Goal: Navigation & Orientation: Find specific page/section

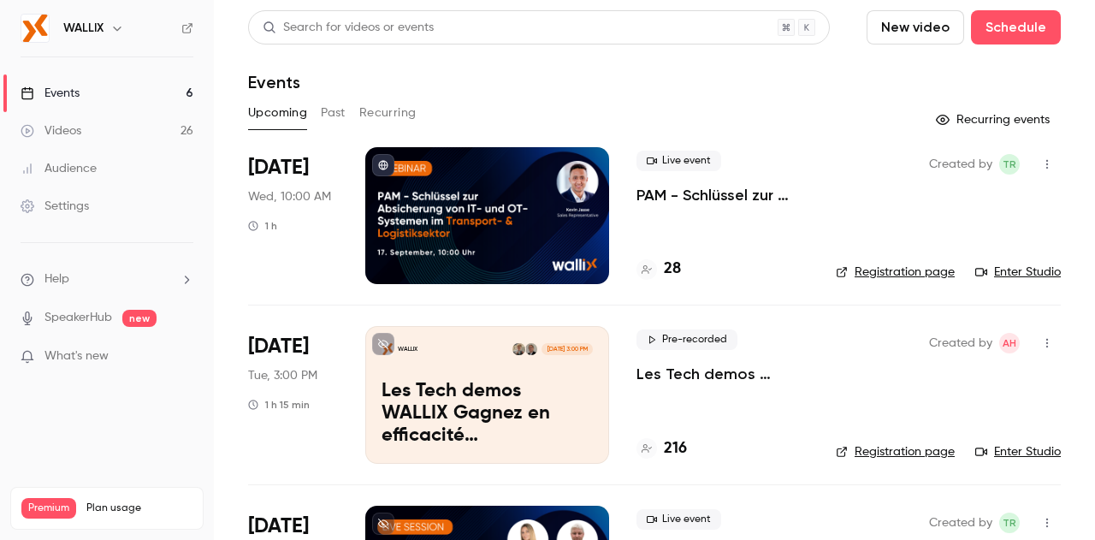
click at [100, 139] on link "Videos 26" at bounding box center [107, 131] width 214 height 38
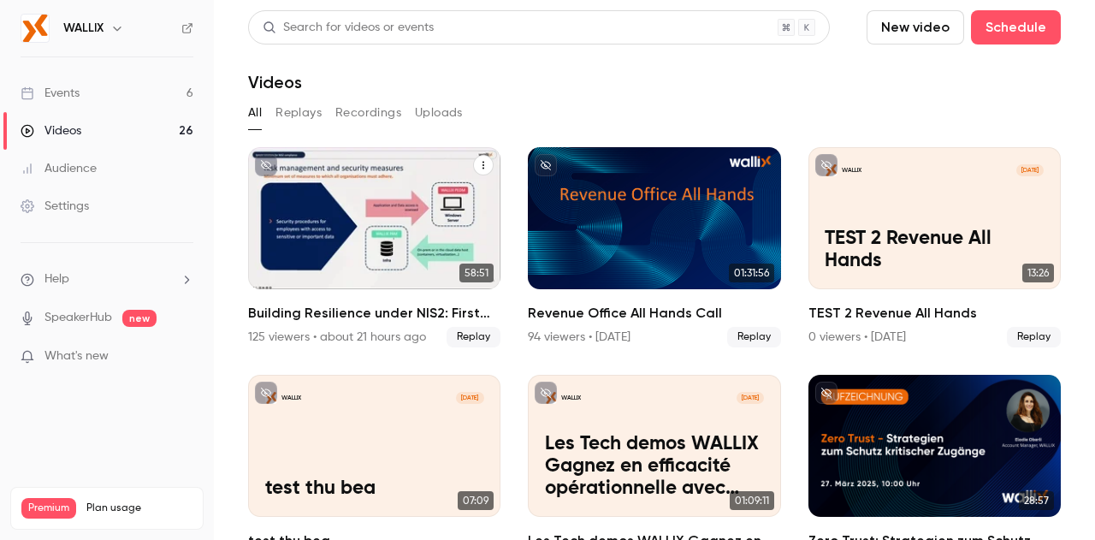
click at [477, 170] on button "Building Resilience under NIS2: First steps to secure your organization" at bounding box center [483, 165] width 21 height 21
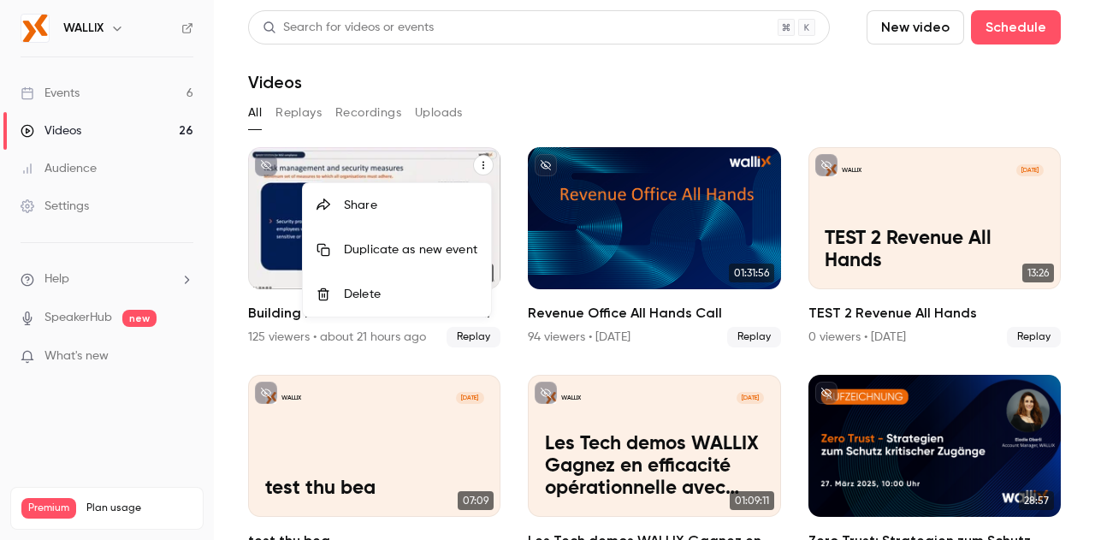
click at [434, 206] on div "Share" at bounding box center [410, 205] width 133 height 17
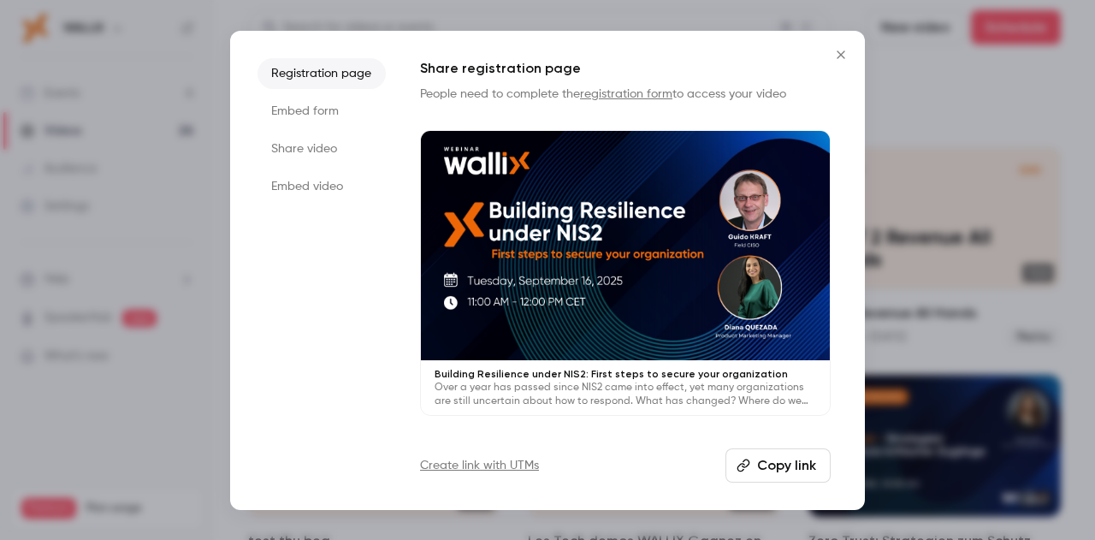
click at [287, 110] on li "Embed form" at bounding box center [322, 111] width 128 height 31
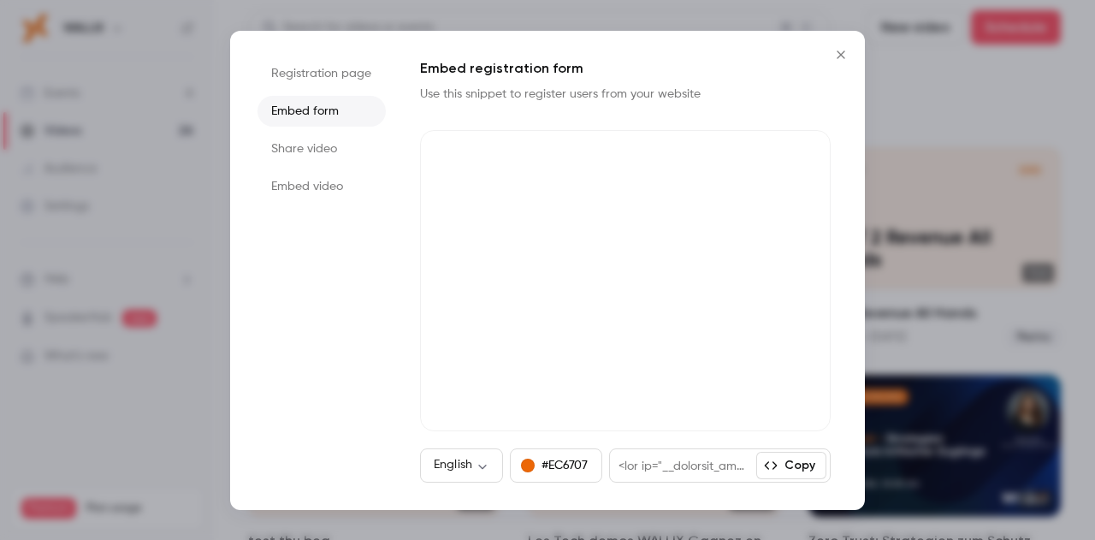
click at [295, 148] on li "Share video" at bounding box center [322, 148] width 128 height 31
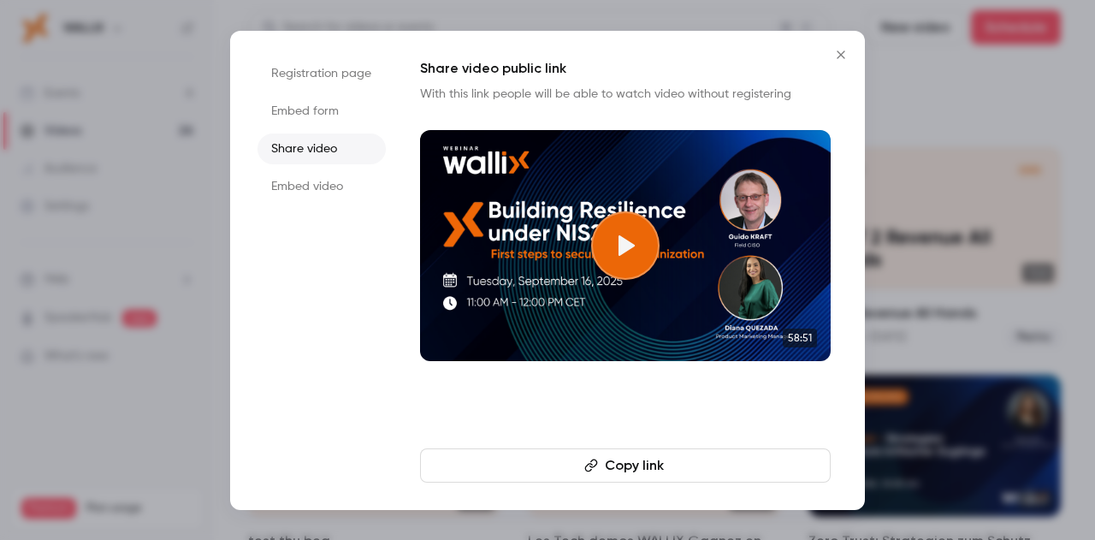
click at [304, 184] on li "Embed video" at bounding box center [322, 186] width 128 height 31
click at [856, 53] on button "Close" at bounding box center [841, 55] width 34 height 34
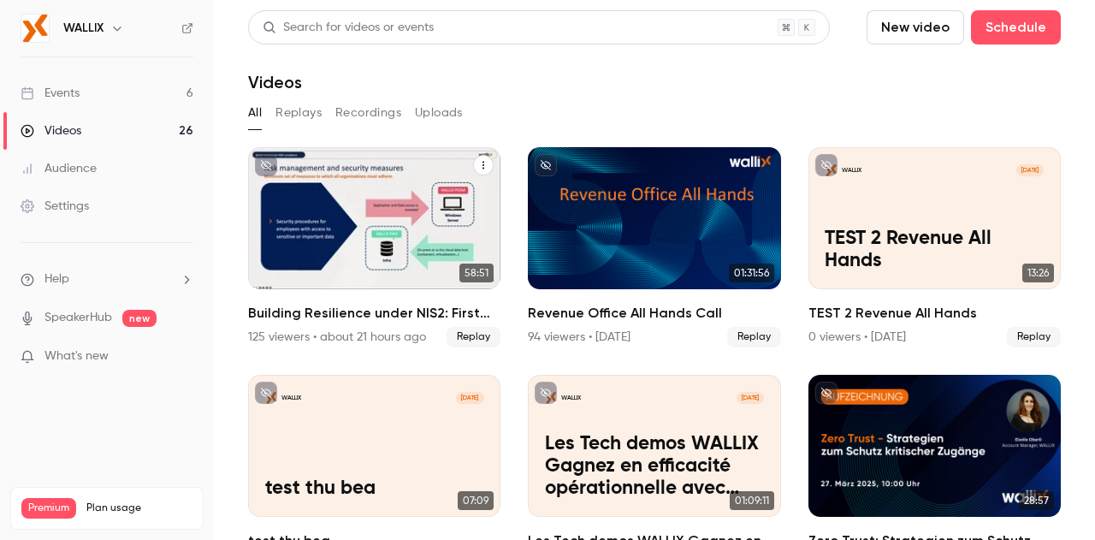
click at [314, 304] on h2 "Building Resilience under NIS2: First steps to secure your organization" at bounding box center [374, 313] width 252 height 21
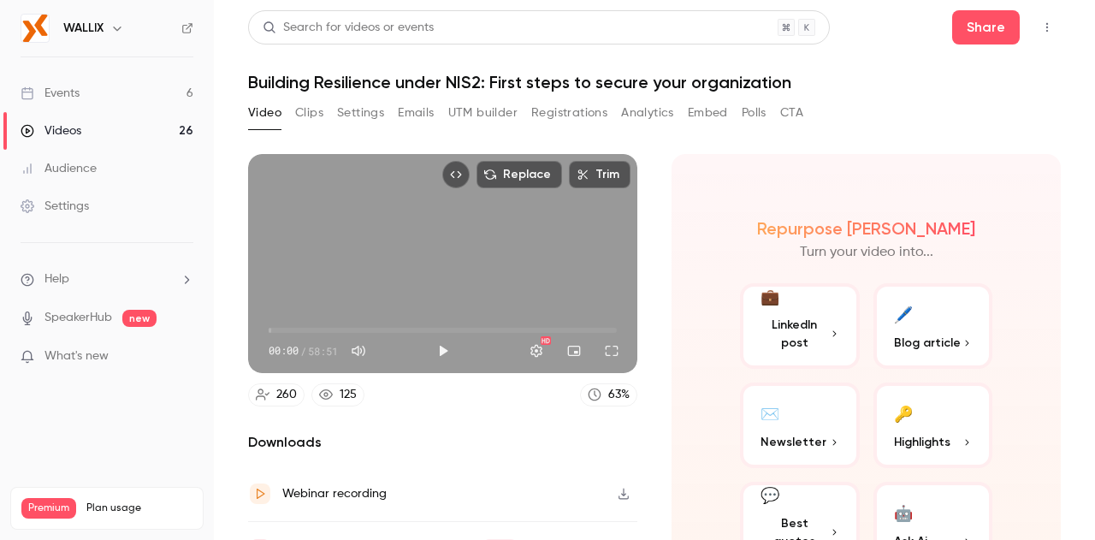
drag, startPoint x: 809, startPoint y: 76, endPoint x: 252, endPoint y: 73, distance: 557.0
click at [252, 73] on h1 "Building Resilience under NIS2: First steps to secure your organization" at bounding box center [654, 82] width 813 height 21
click at [313, 121] on button "Clips" at bounding box center [309, 112] width 28 height 27
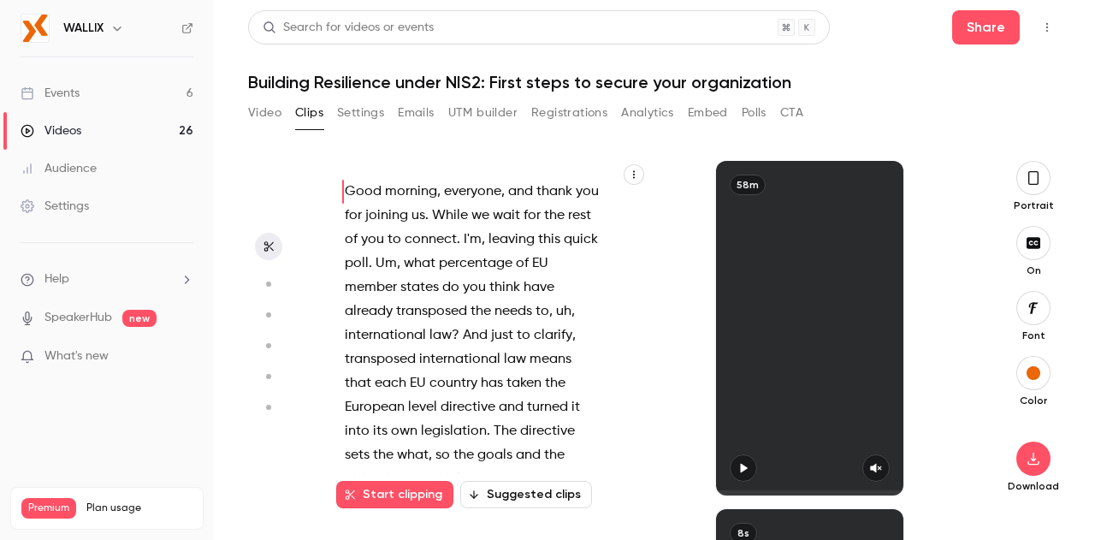
click at [81, 50] on nav "WALLIX Events 6 Videos 26 Audience Settings Help SpeakerHub new What's new Prem…" at bounding box center [107, 270] width 214 height 540
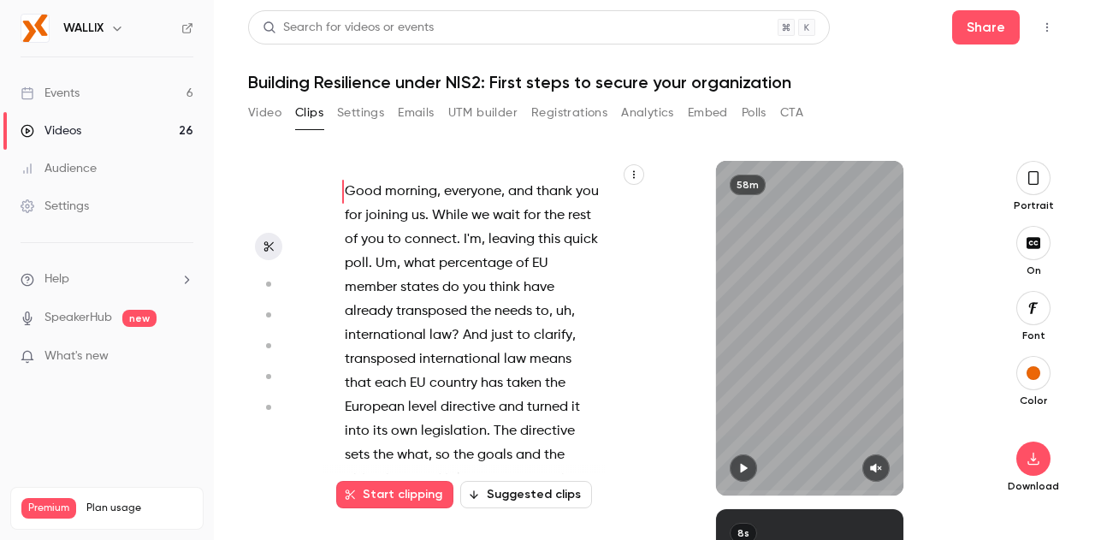
click at [137, 81] on link "Events 6" at bounding box center [107, 93] width 214 height 38
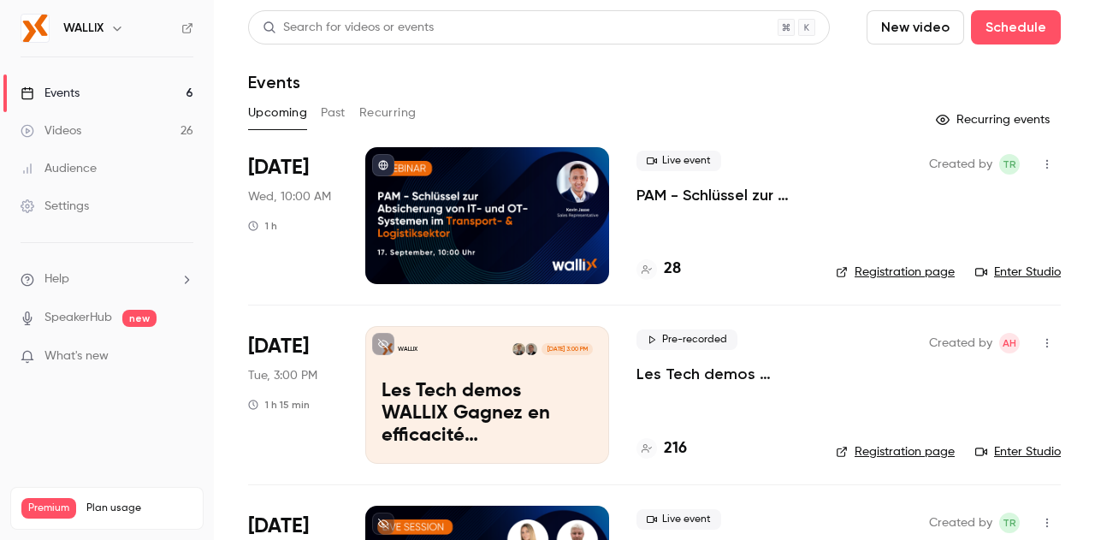
click at [313, 123] on div "Upcoming Past Recurring" at bounding box center [654, 112] width 813 height 27
click at [322, 123] on button "Past" at bounding box center [333, 112] width 25 height 27
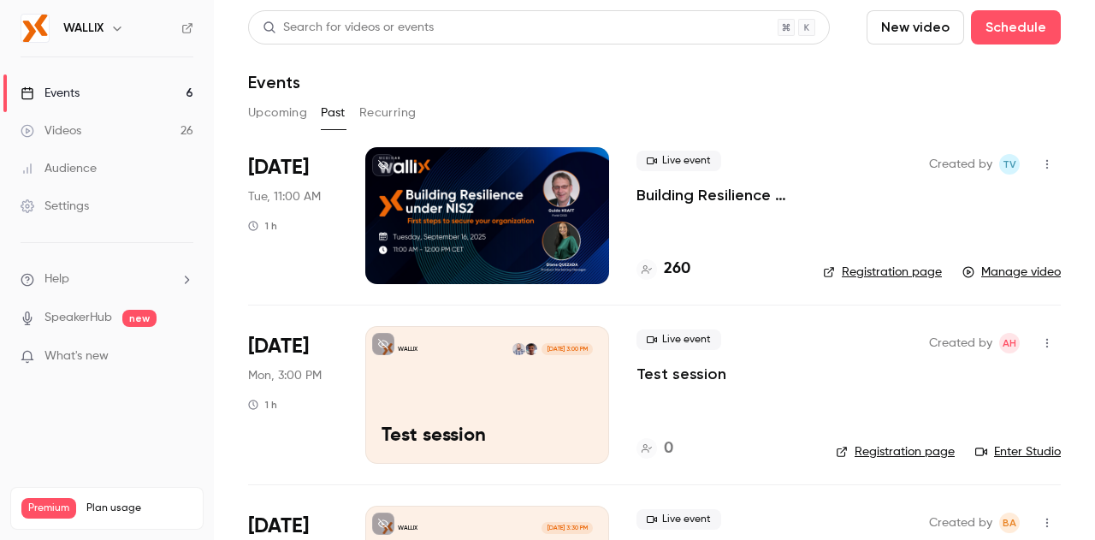
click at [447, 198] on div at bounding box center [487, 215] width 244 height 137
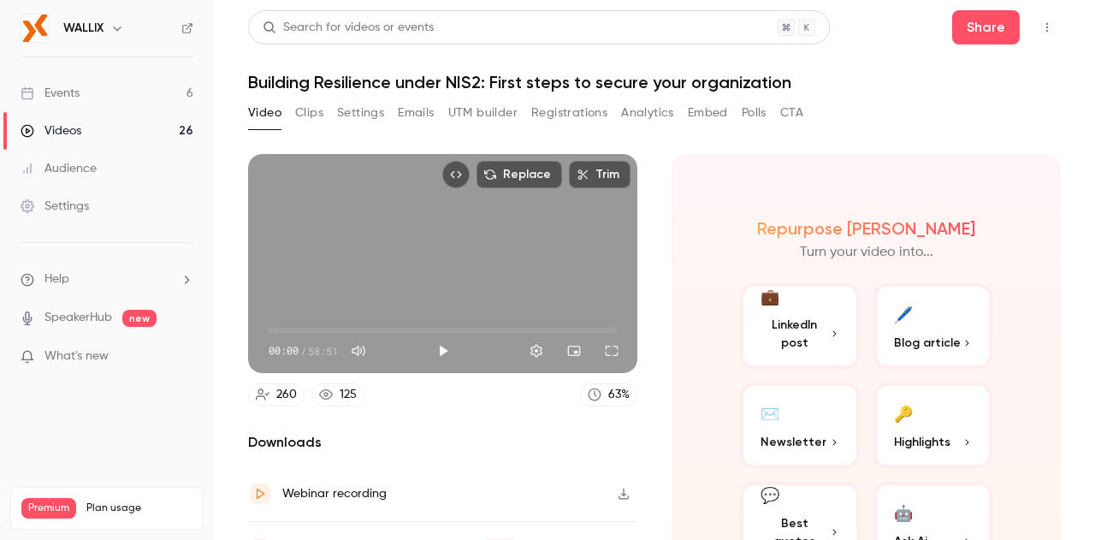
click at [423, 110] on button "Emails" at bounding box center [416, 112] width 36 height 27
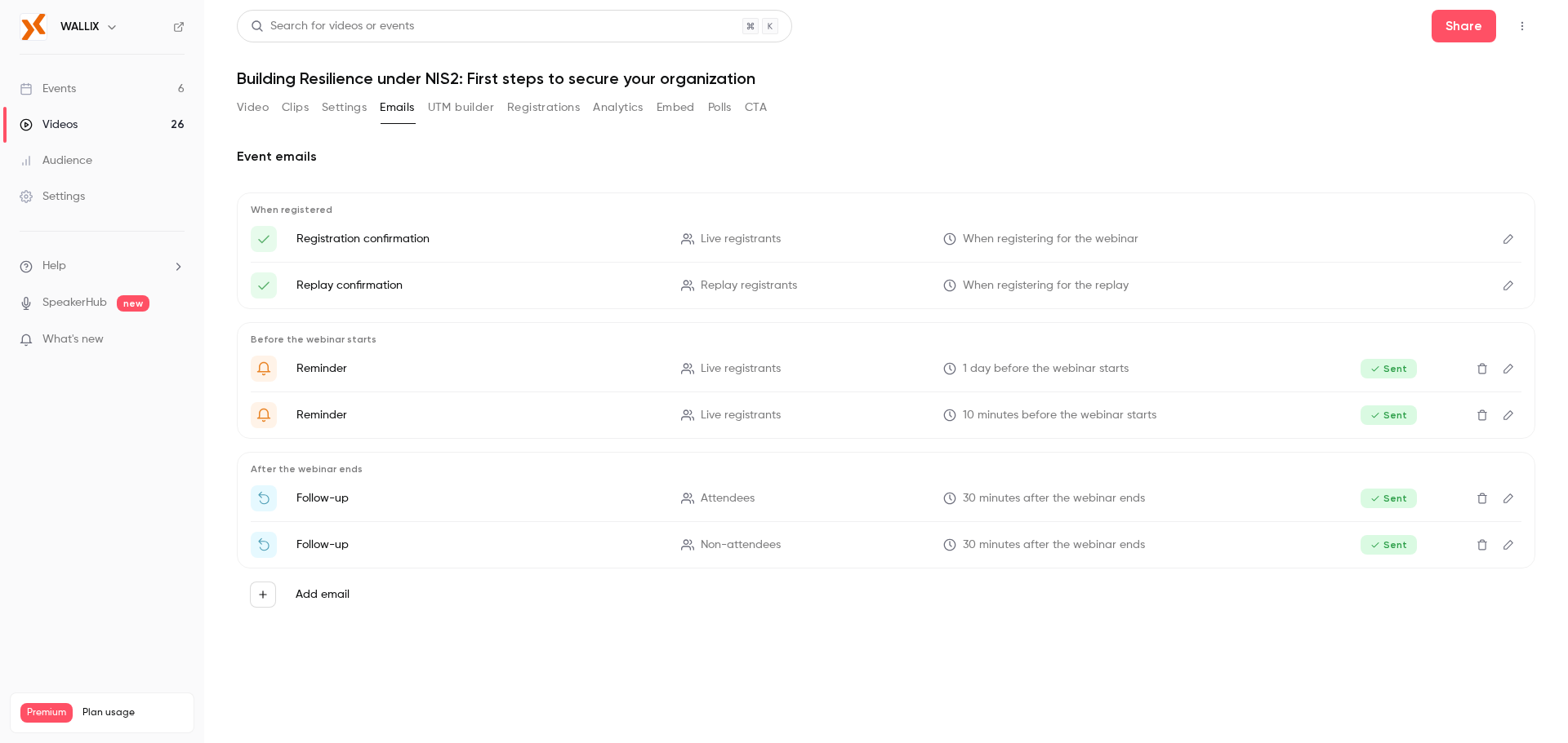
click at [115, 90] on link "Events 6" at bounding box center [102, 89] width 204 height 36
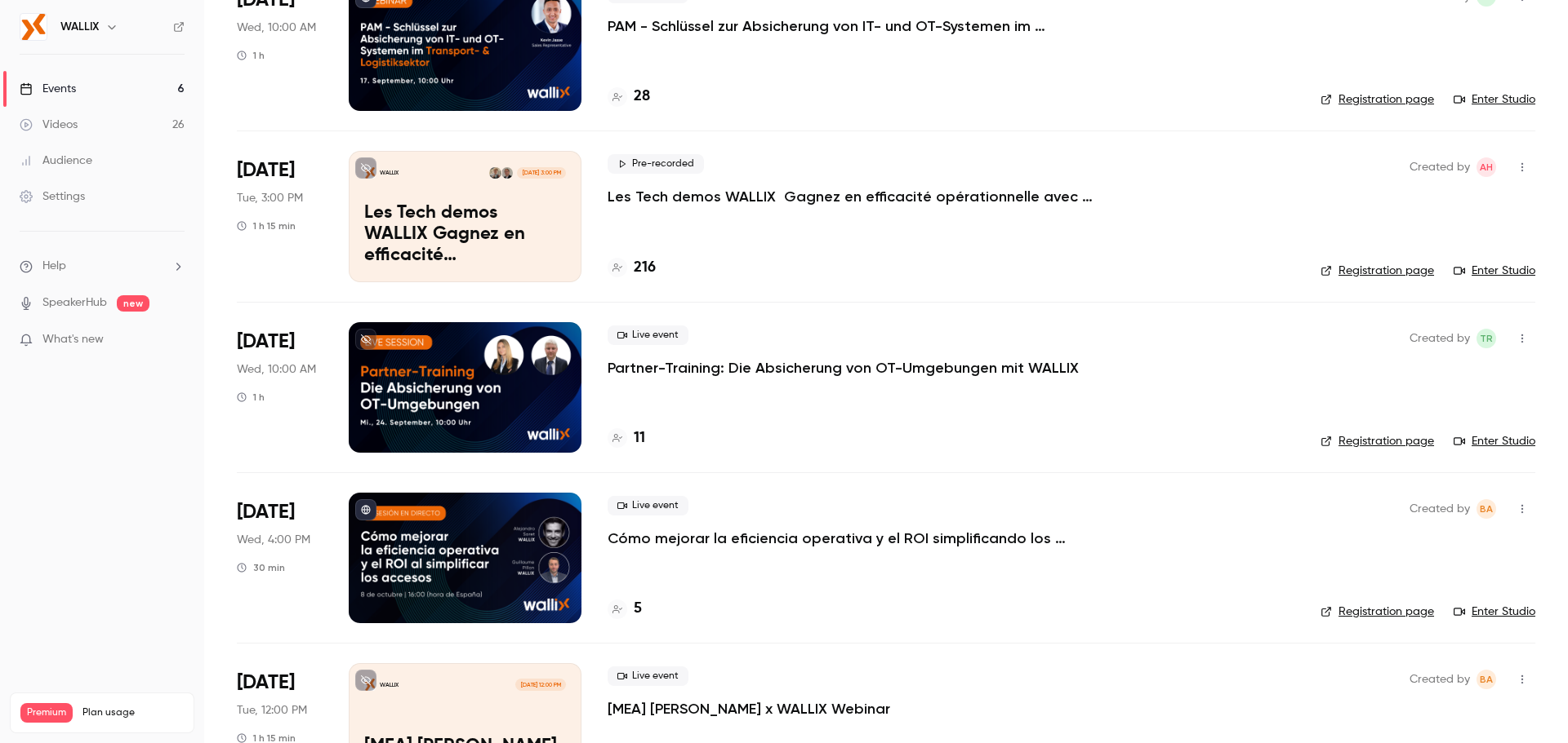
scroll to position [163, 0]
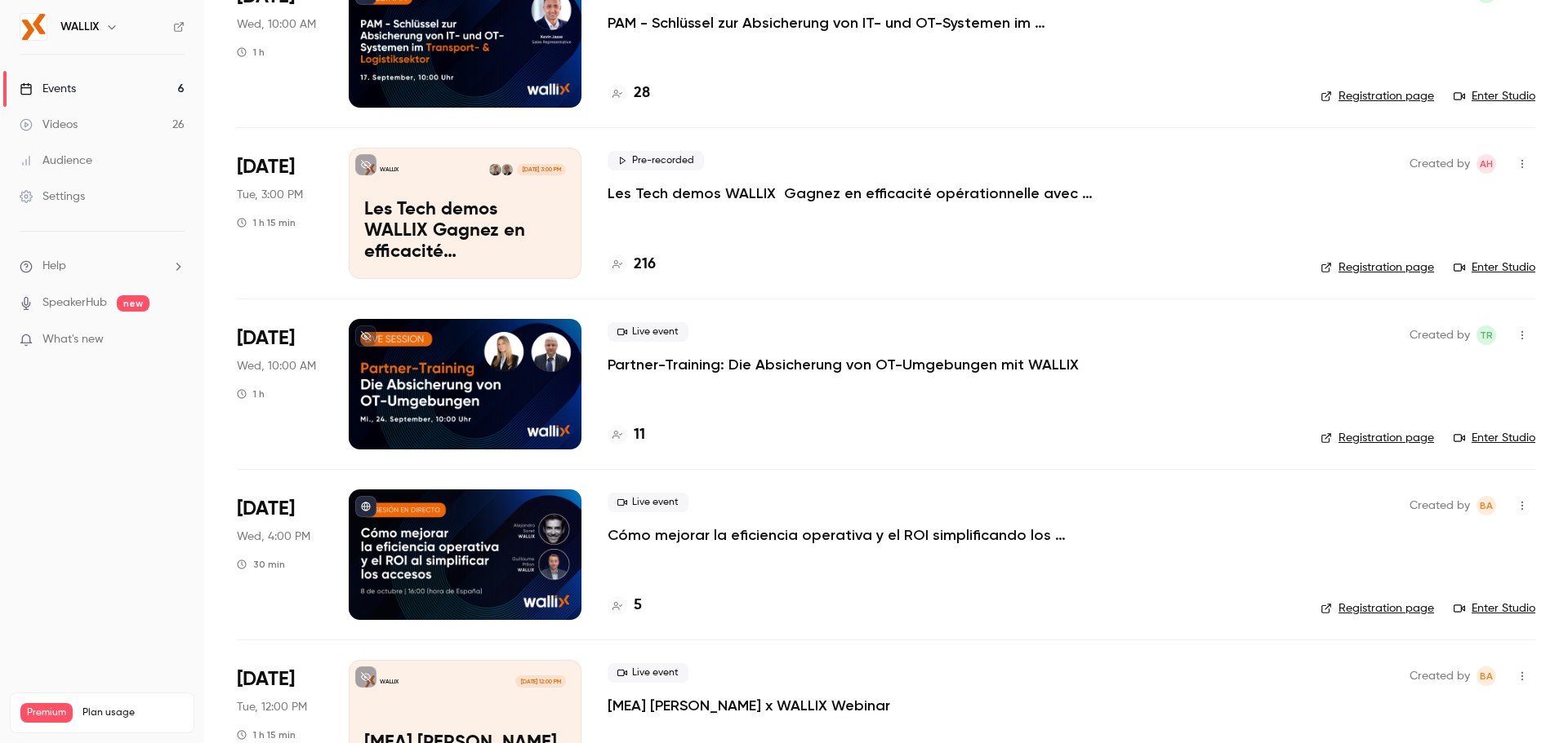
click at [439, 514] on div at bounding box center [465, 554] width 233 height 131
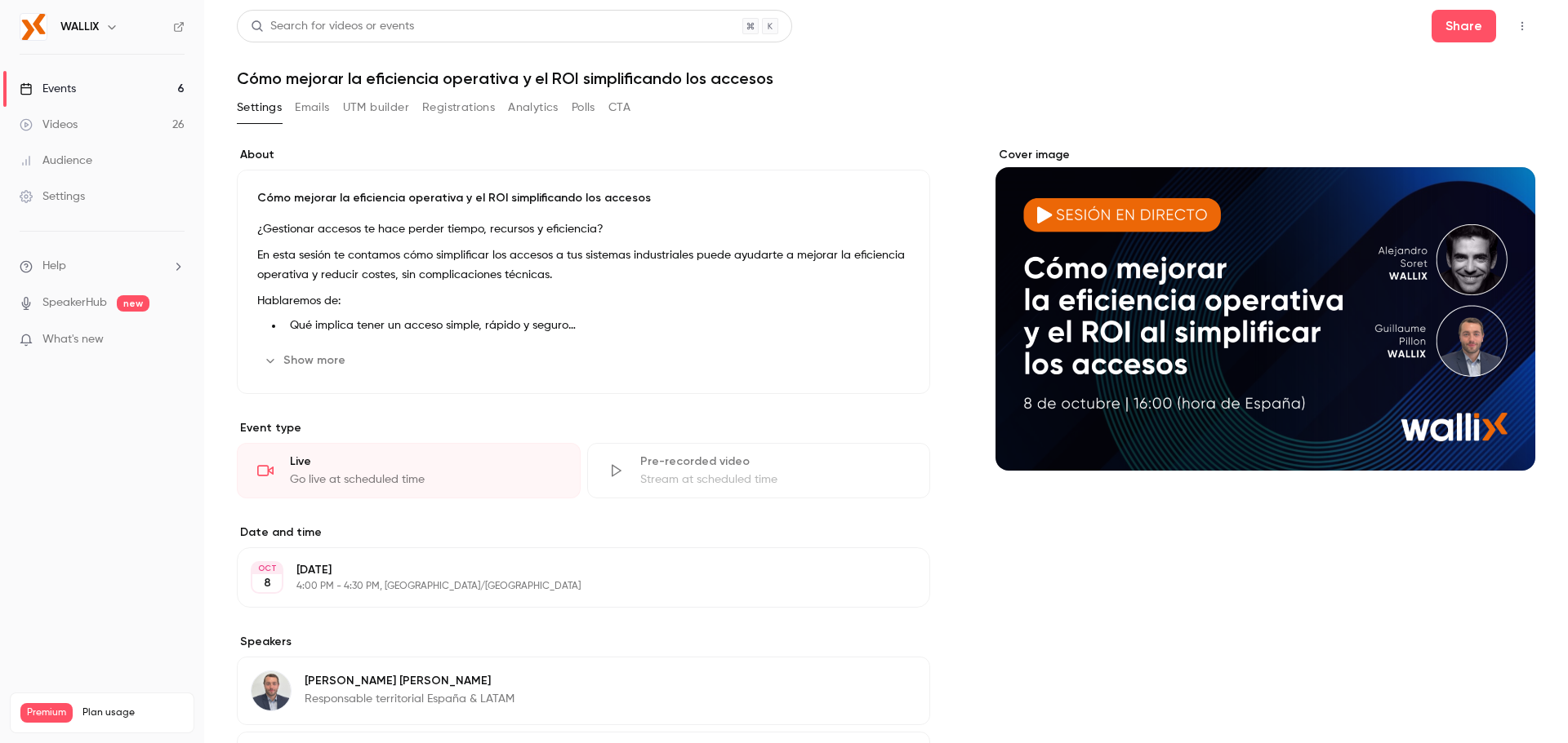
click at [389, 105] on button "UTM builder" at bounding box center [375, 107] width 66 height 26
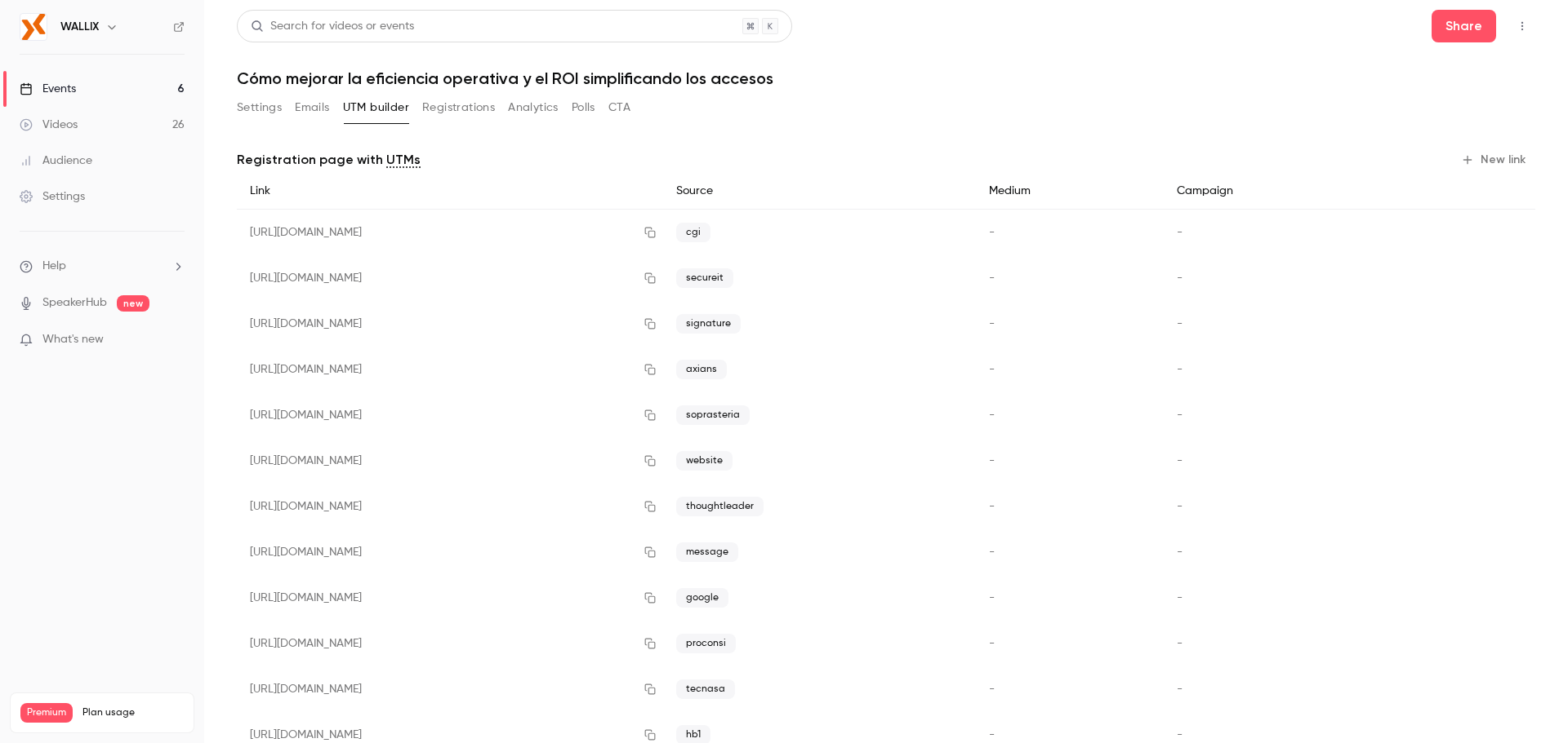
click at [438, 111] on button "Registrations" at bounding box center [458, 107] width 73 height 26
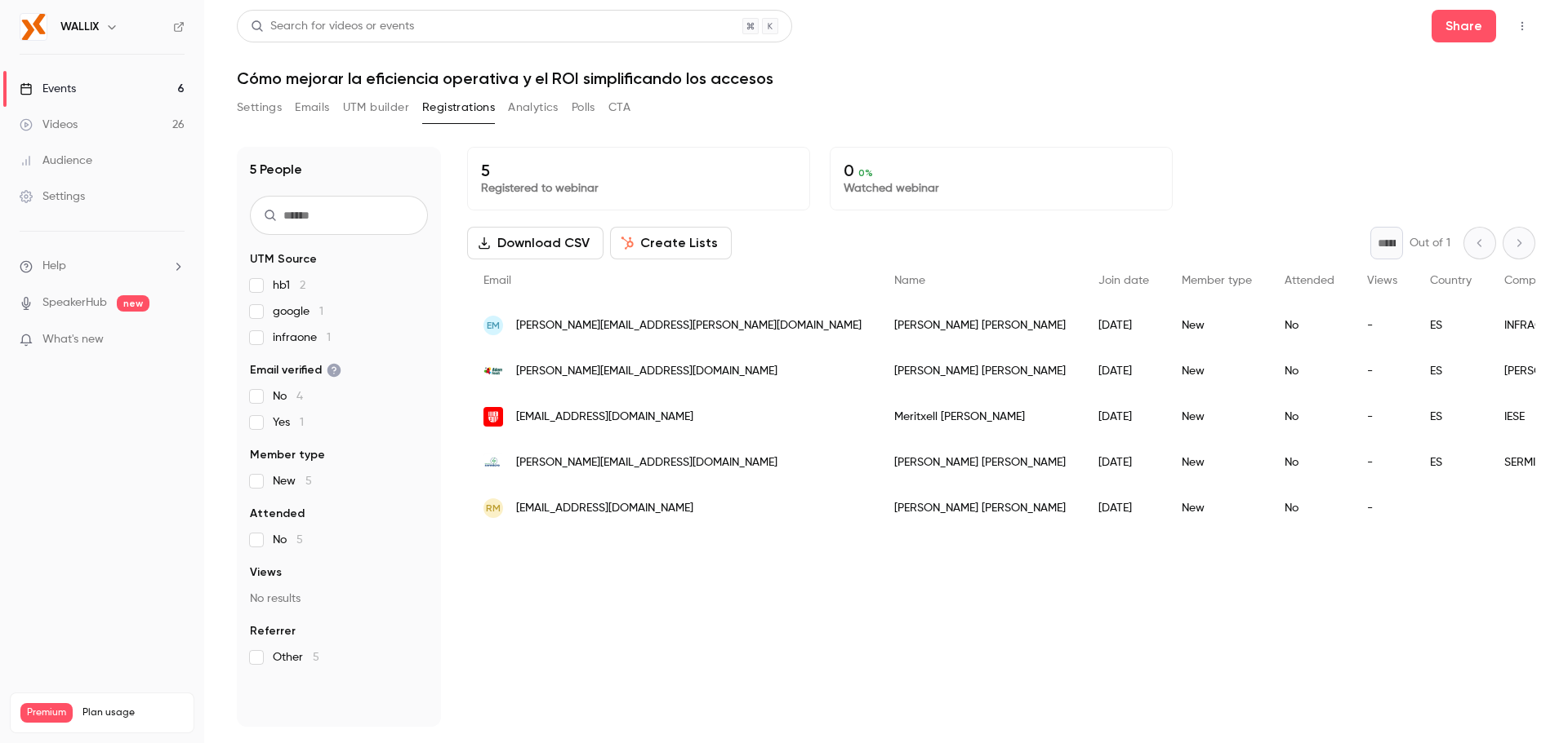
click at [85, 105] on link "Events 6" at bounding box center [102, 89] width 204 height 36
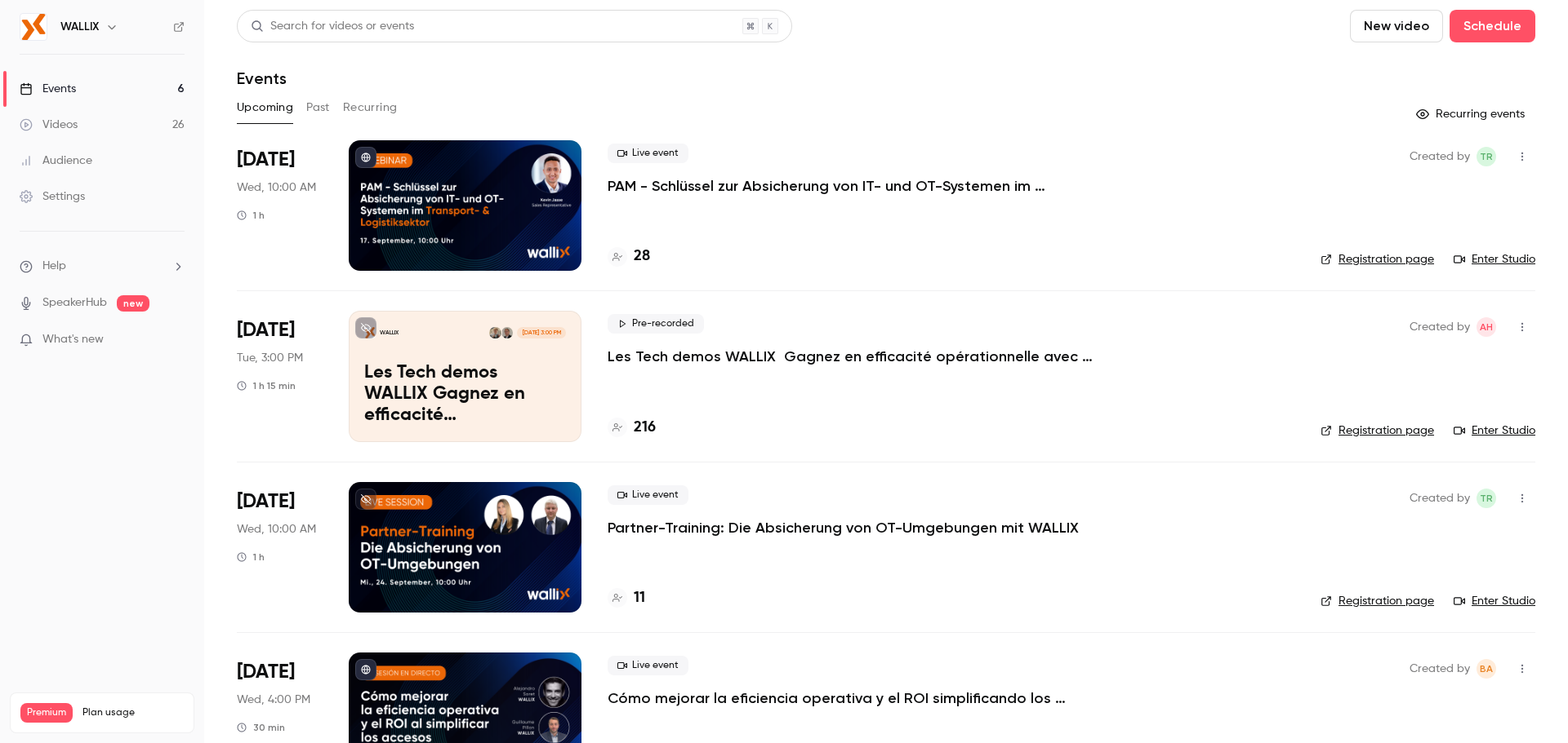
click at [320, 116] on button "Past" at bounding box center [318, 107] width 24 height 26
